Goal: Check status

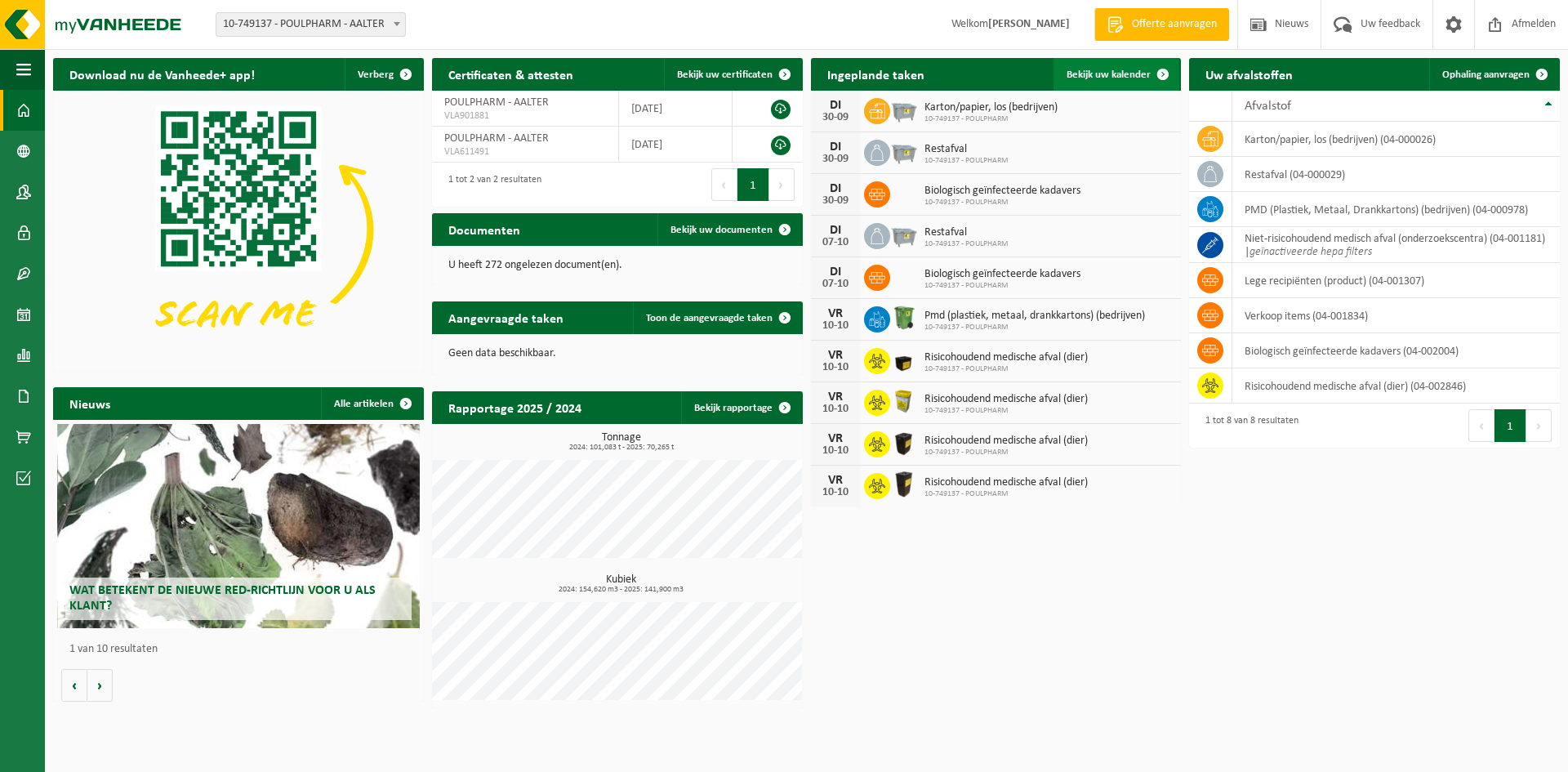
click at [1096, 71] on span "Bekijk uw kalender" at bounding box center [1108, 74] width 84 height 10
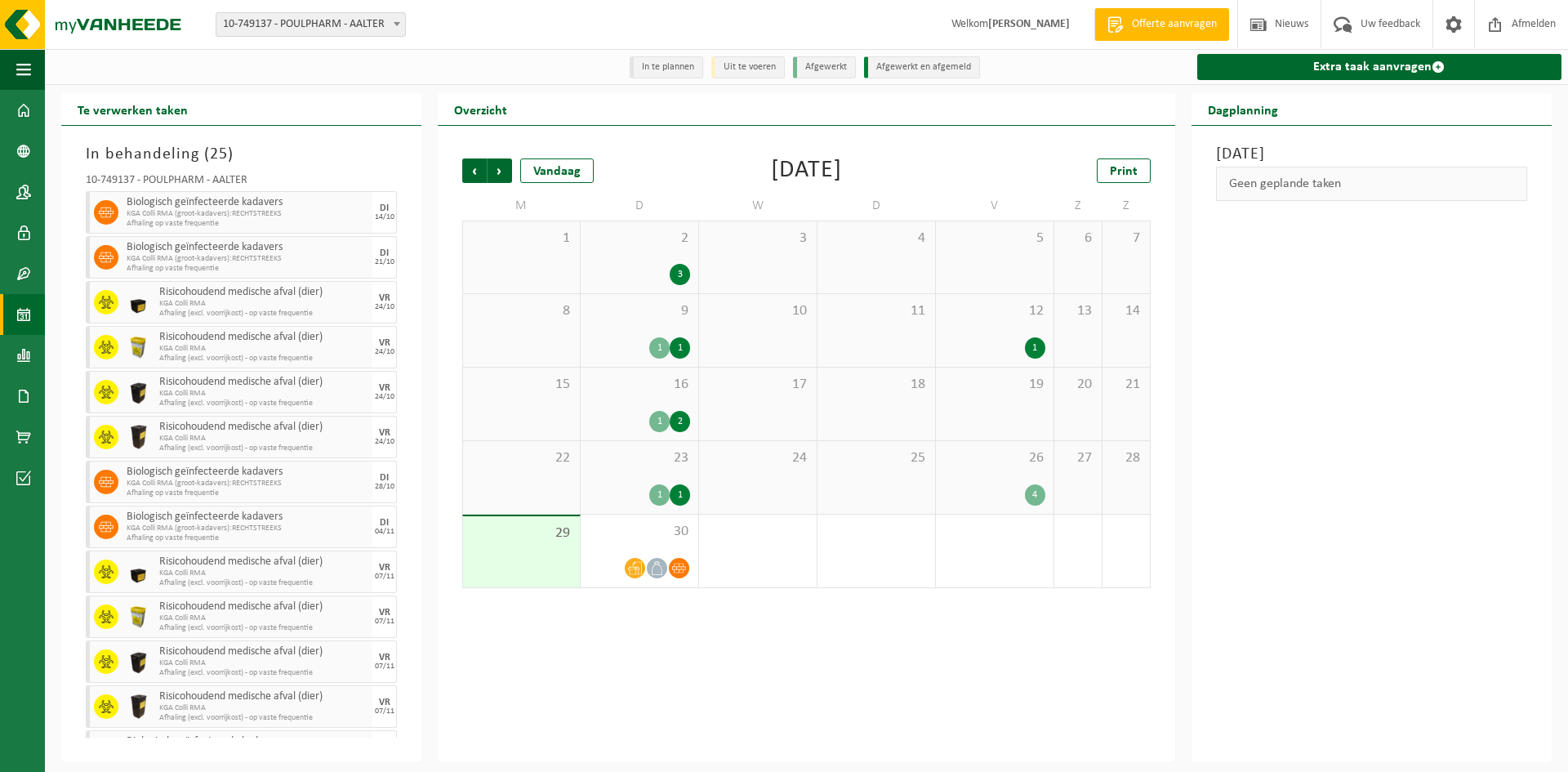
click at [960, 477] on div "26 4" at bounding box center [994, 477] width 117 height 73
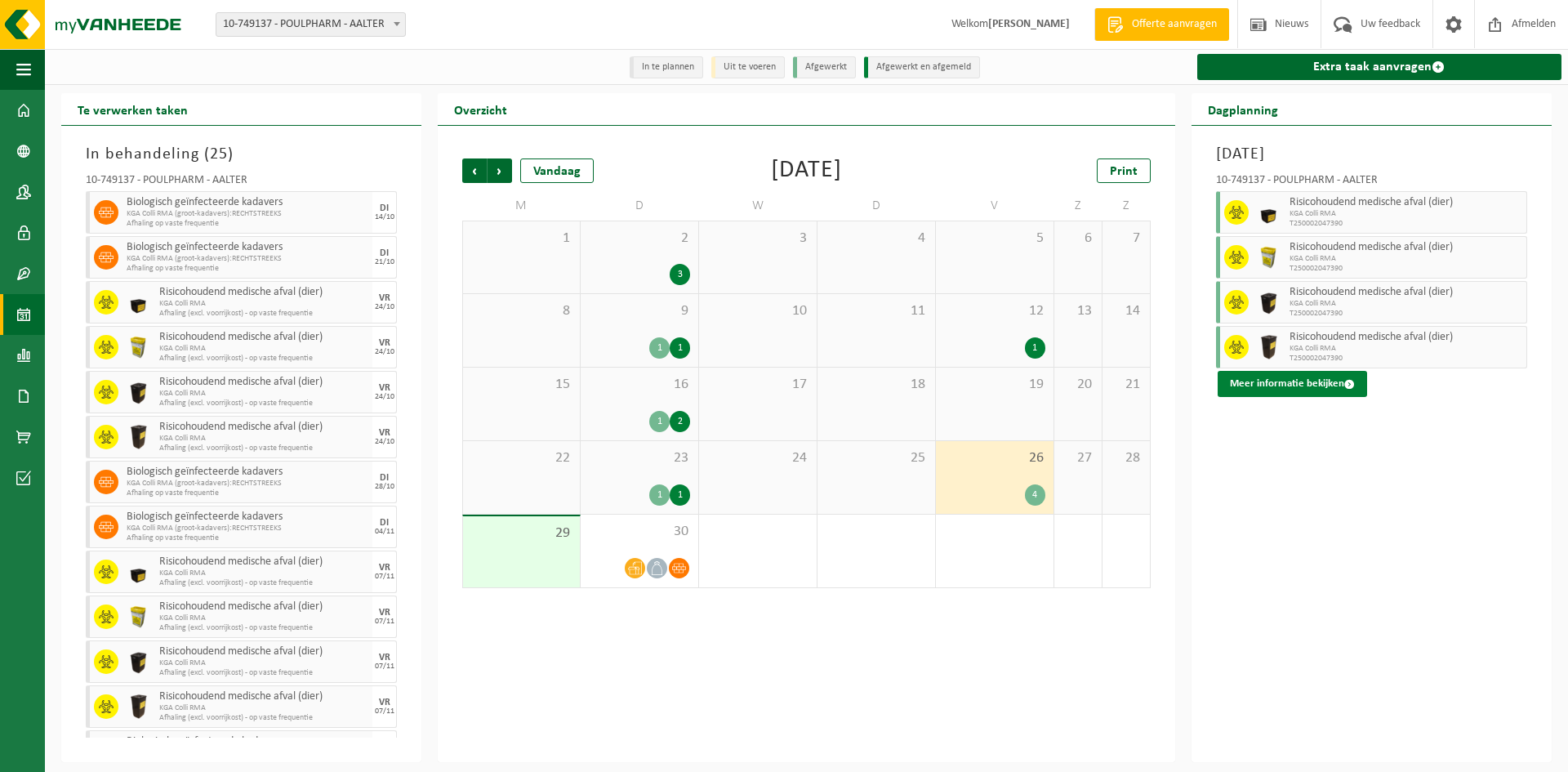
click at [1297, 395] on button "Meer informatie bekijken" at bounding box center [1292, 383] width 150 height 27
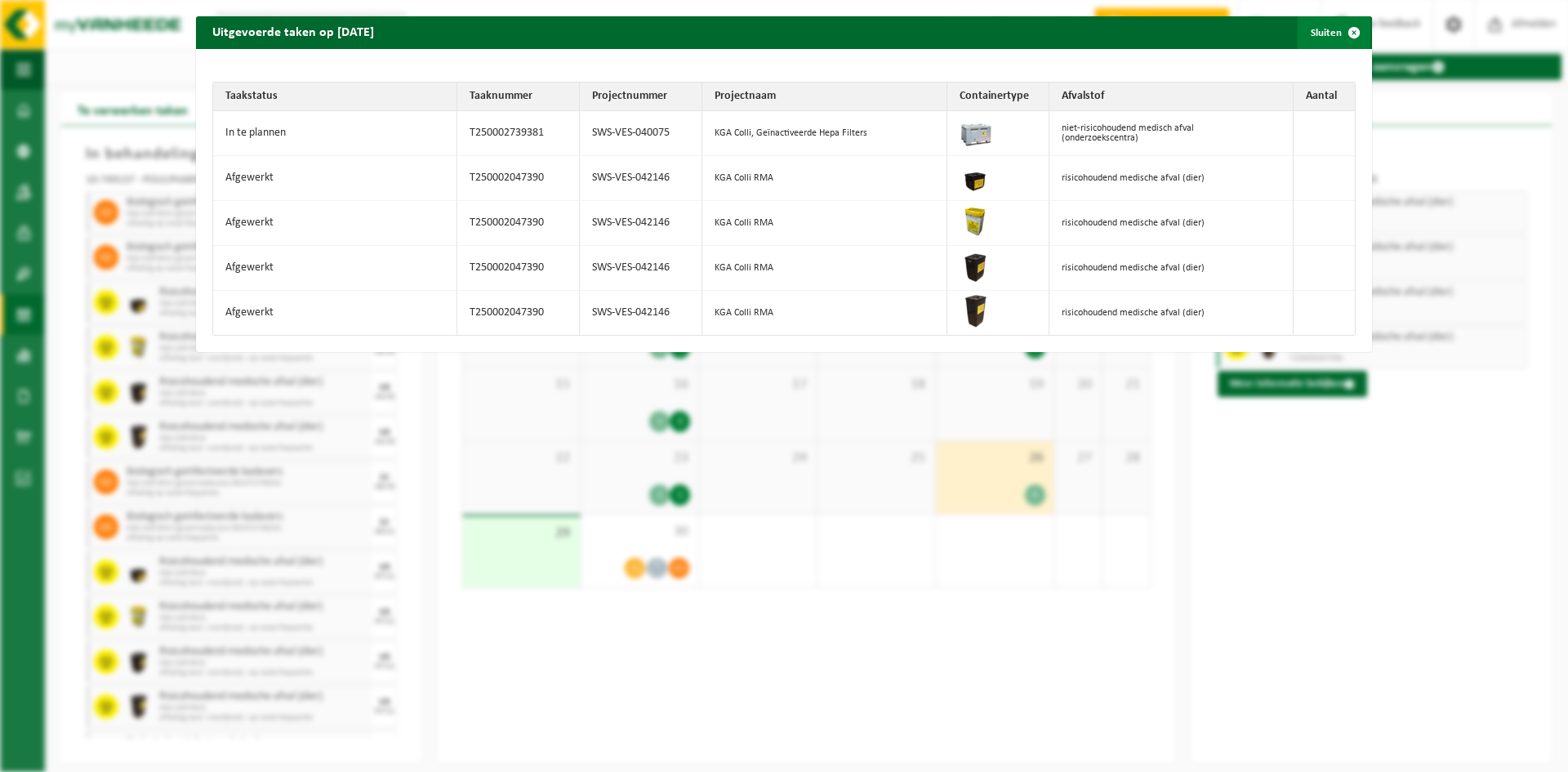
click at [1340, 41] on span "button" at bounding box center [1354, 33] width 33 height 33
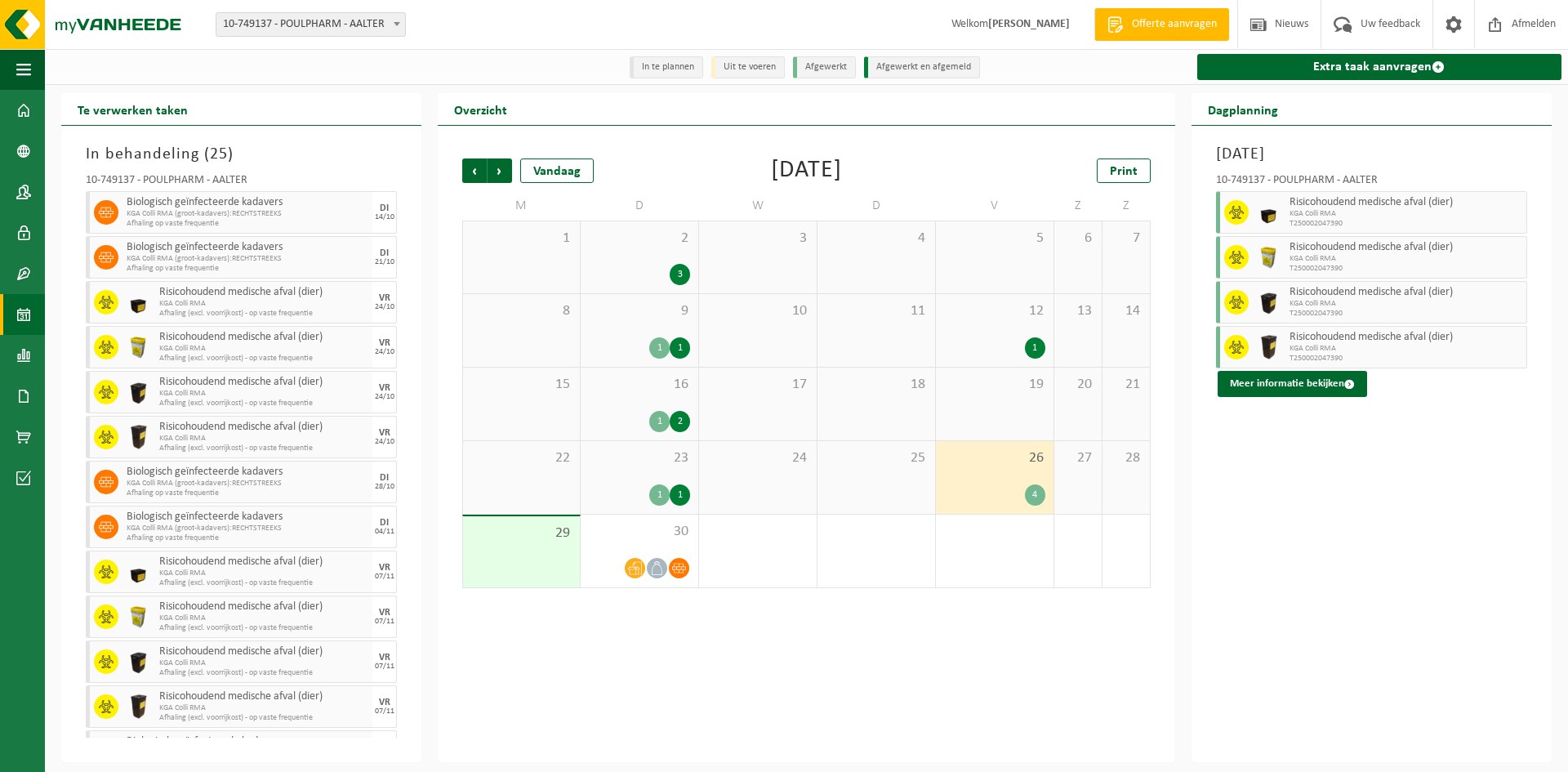
click at [603, 497] on div "1 1" at bounding box center [639, 495] width 101 height 21
